Goal: Find specific fact: Find specific fact

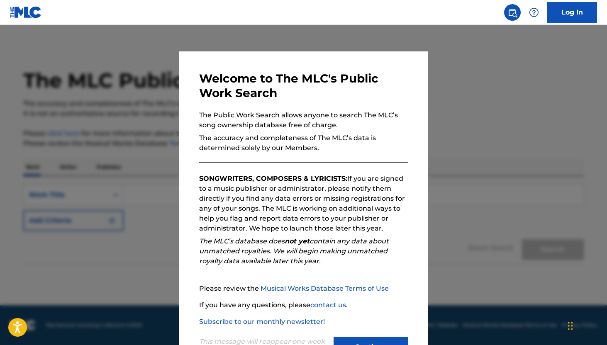
scroll to position [34, 0]
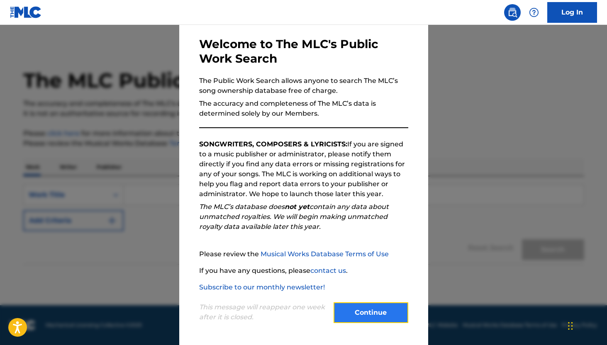
click at [377, 310] on button "Continue" at bounding box center [371, 312] width 75 height 21
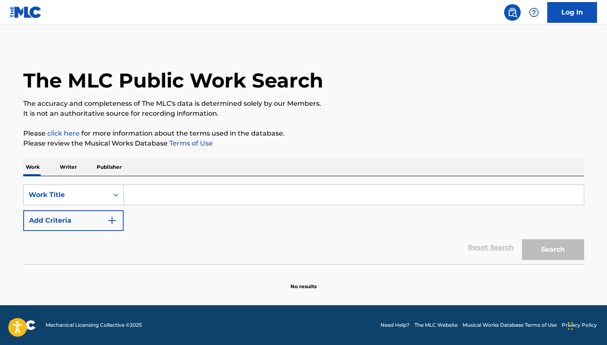
click at [155, 199] on input "Search Form" at bounding box center [354, 195] width 460 height 20
paste input "[PERSON_NAME]"
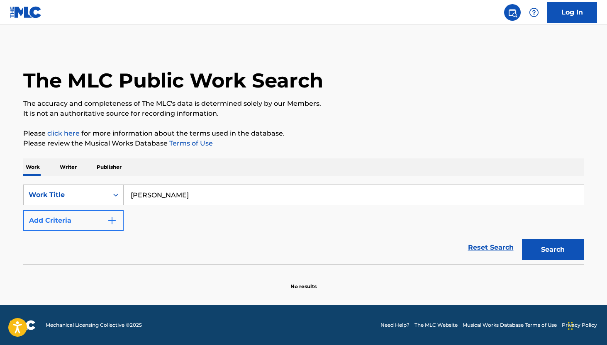
type input "[PERSON_NAME]"
click at [109, 219] on img "Search Form" at bounding box center [112, 221] width 10 height 10
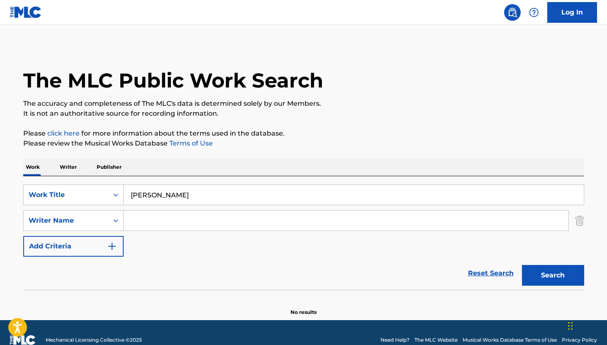
click at [141, 217] on input "Search Form" at bounding box center [346, 221] width 445 height 20
paste input "[PERSON_NAME]"
type input "[PERSON_NAME]"
drag, startPoint x: 132, startPoint y: 195, endPoint x: 237, endPoint y: 193, distance: 105.4
click at [237, 193] on input "[PERSON_NAME]" at bounding box center [354, 195] width 460 height 20
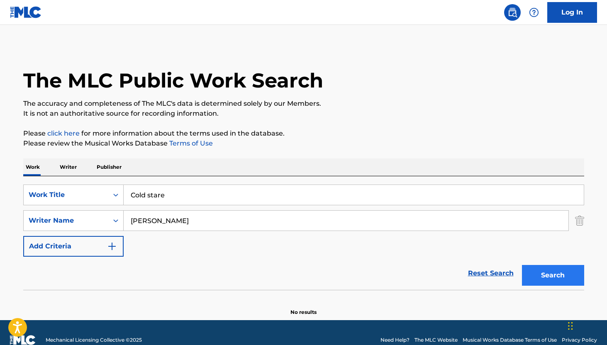
type input "Cold stare"
click at [546, 278] on button "Search" at bounding box center [553, 275] width 62 height 21
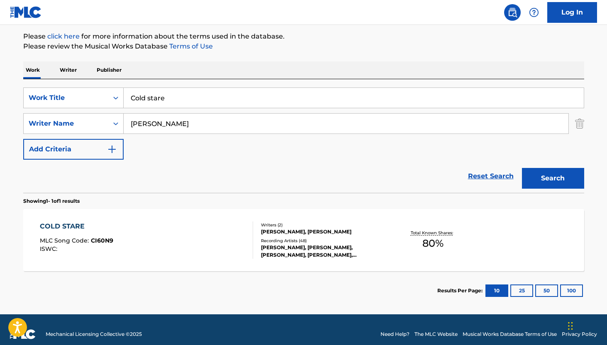
scroll to position [98, 0]
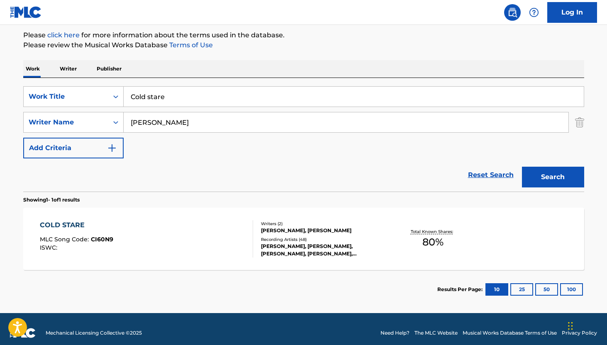
click at [70, 225] on div "COLD STARE" at bounding box center [76, 225] width 73 height 10
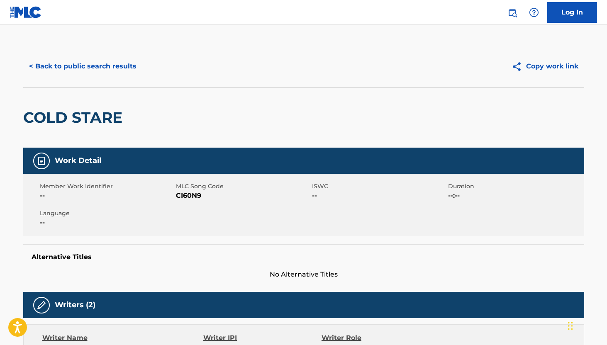
click at [188, 193] on span "CI60N9" at bounding box center [243, 196] width 134 height 10
copy span "CI60N9"
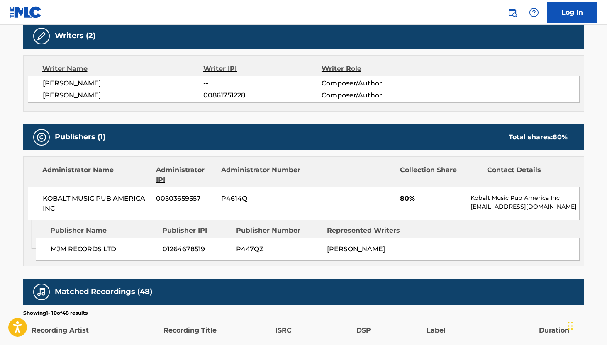
scroll to position [268, 0]
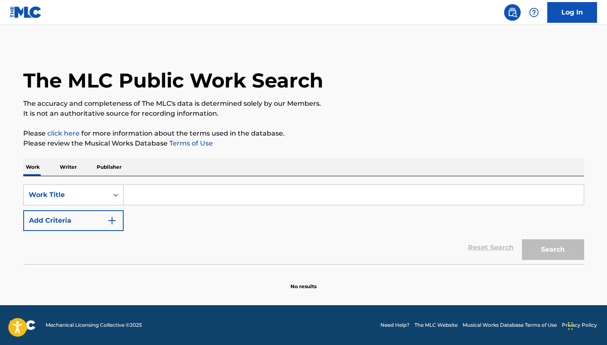
click at [153, 200] on input "Search Form" at bounding box center [354, 195] width 460 height 20
paste input "Don't Quit Trying"
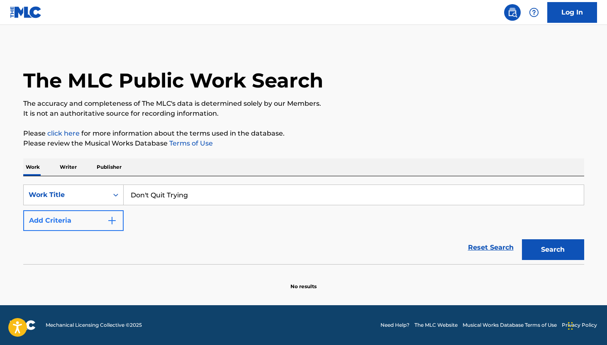
type input "Don't Quit Trying"
click at [102, 220] on button "Add Criteria" at bounding box center [73, 220] width 100 height 21
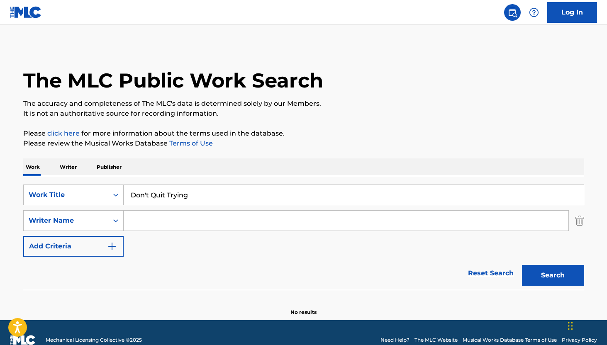
click at [146, 220] on input "Search Form" at bounding box center [346, 221] width 445 height 20
type input "[PERSON_NAME]"
click at [538, 279] on button "Search" at bounding box center [553, 275] width 62 height 21
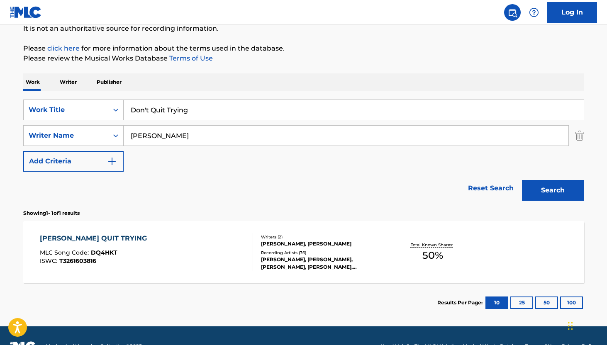
scroll to position [106, 0]
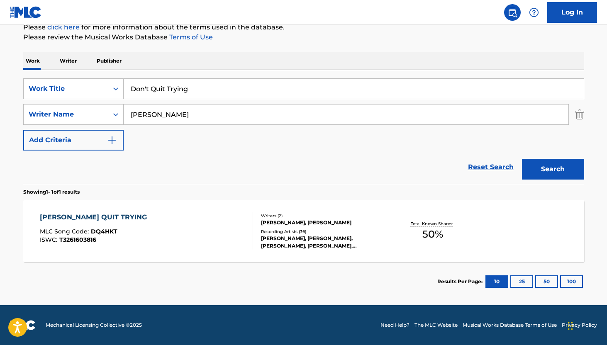
click at [283, 219] on div "[PERSON_NAME], [PERSON_NAME]" at bounding box center [323, 222] width 125 height 7
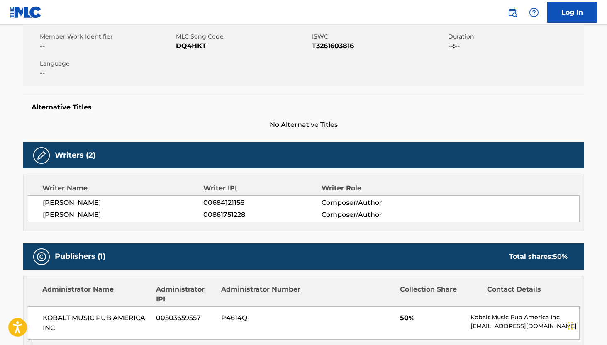
scroll to position [154, 0]
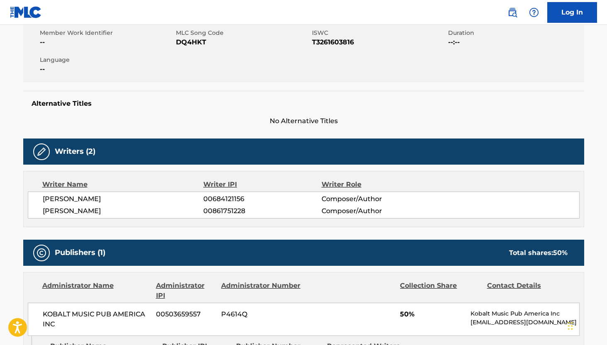
drag, startPoint x: 43, startPoint y: 199, endPoint x: 146, endPoint y: 201, distance: 103.3
click at [146, 201] on span "[PERSON_NAME]" at bounding box center [123, 199] width 161 height 10
copy span "[PERSON_NAME]"
drag, startPoint x: 120, startPoint y: 207, endPoint x: 37, endPoint y: 209, distance: 82.6
click at [37, 209] on div "[PERSON_NAME] ATTWOOLL 00684121156 Composer/Author [PERSON_NAME] 00861751228 Co…" at bounding box center [304, 205] width 552 height 27
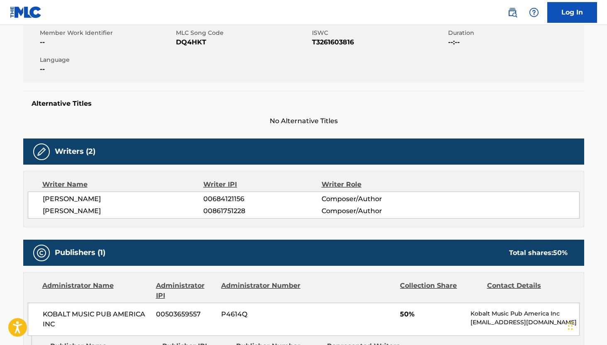
copy span "[PERSON_NAME]"
